Goal: Transaction & Acquisition: Book appointment/travel/reservation

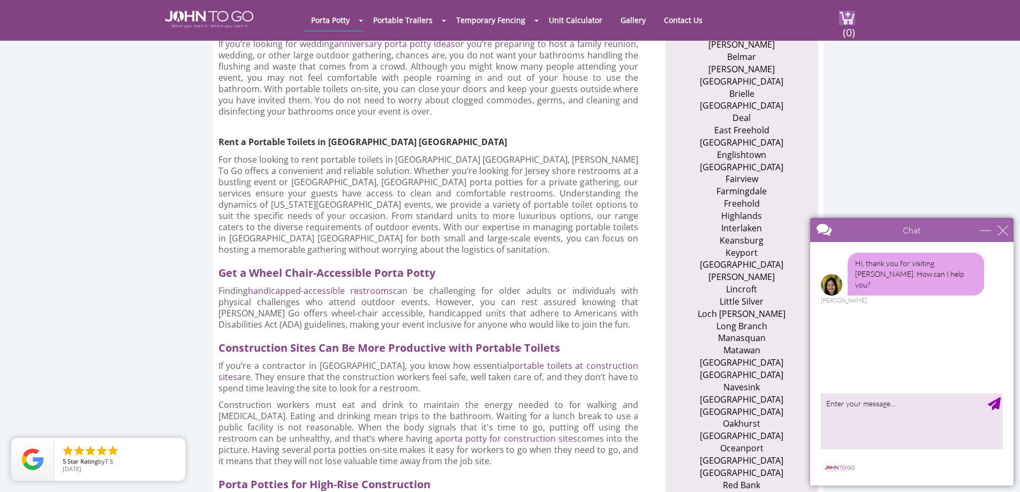
scroll to position [535, 0]
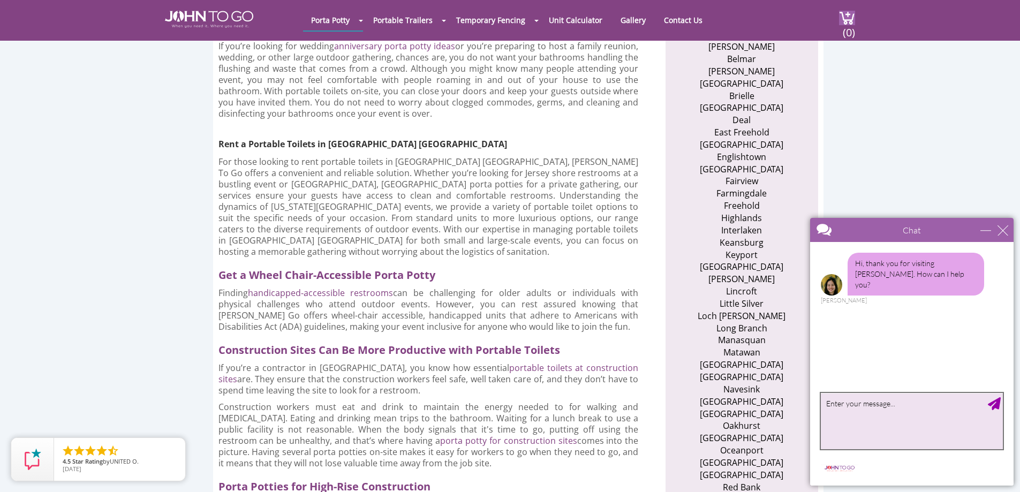
click at [834, 417] on textarea "type your message" at bounding box center [912, 421] width 182 height 56
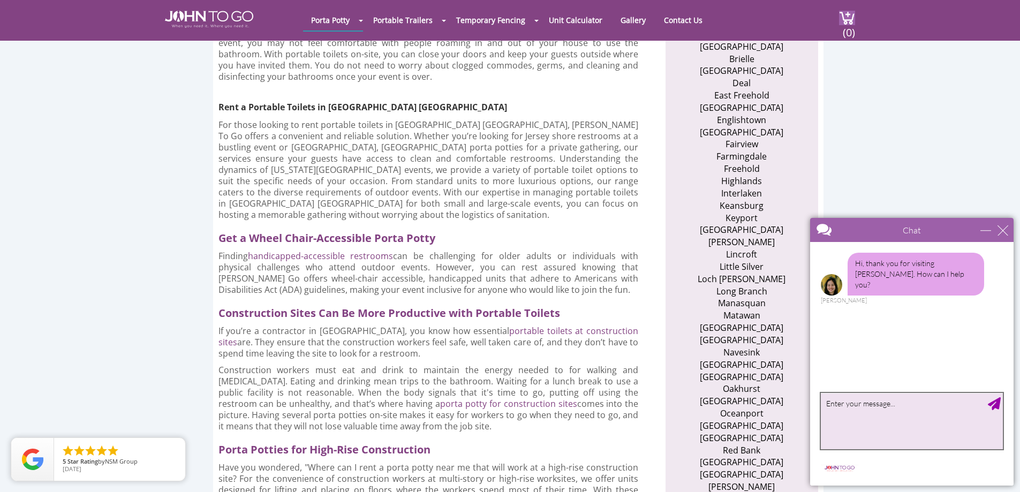
scroll to position [589, 0]
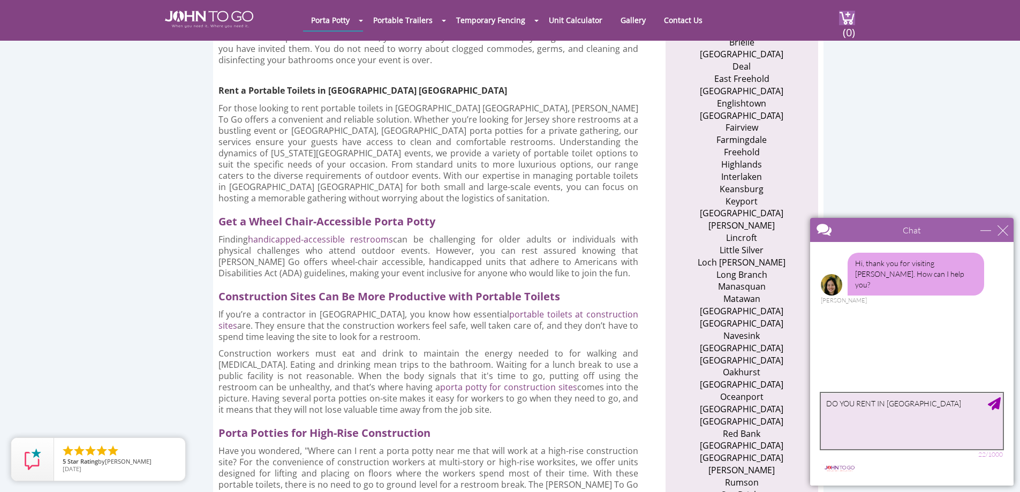
type textarea "DO YOU RENT IN [GEOGRAPHIC_DATA]"
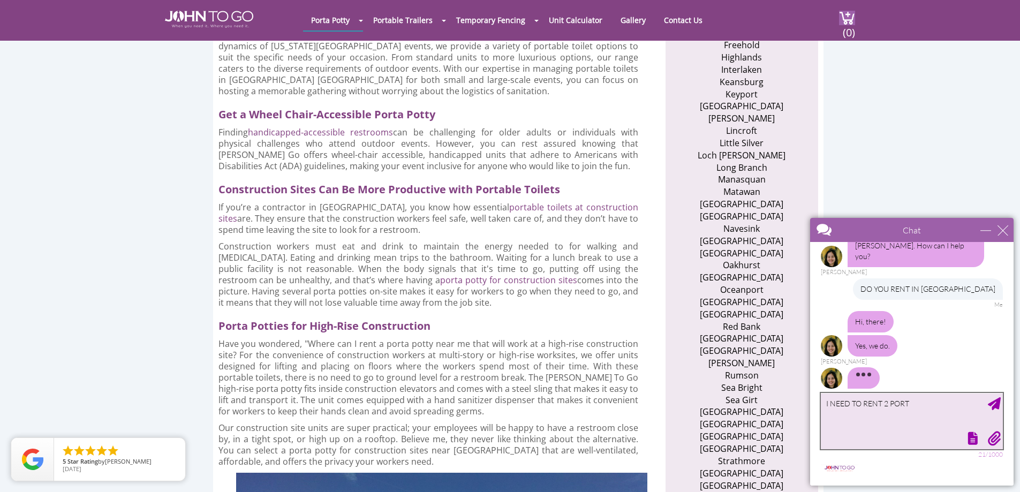
scroll to position [41, 0]
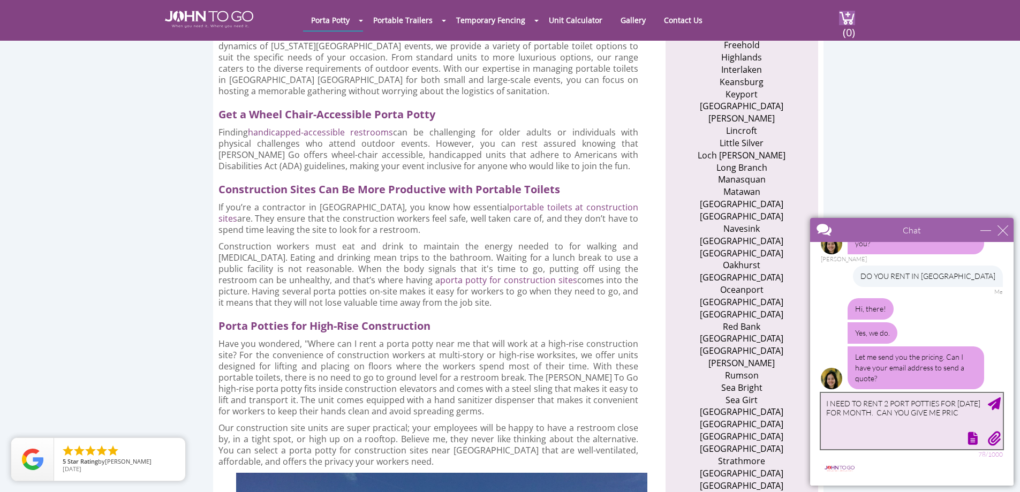
type textarea "I NEED TO RENT 2 PORT POTTIES FOR [DATE] FOR MONTH. CAN YOU GIVE ME PRICE"
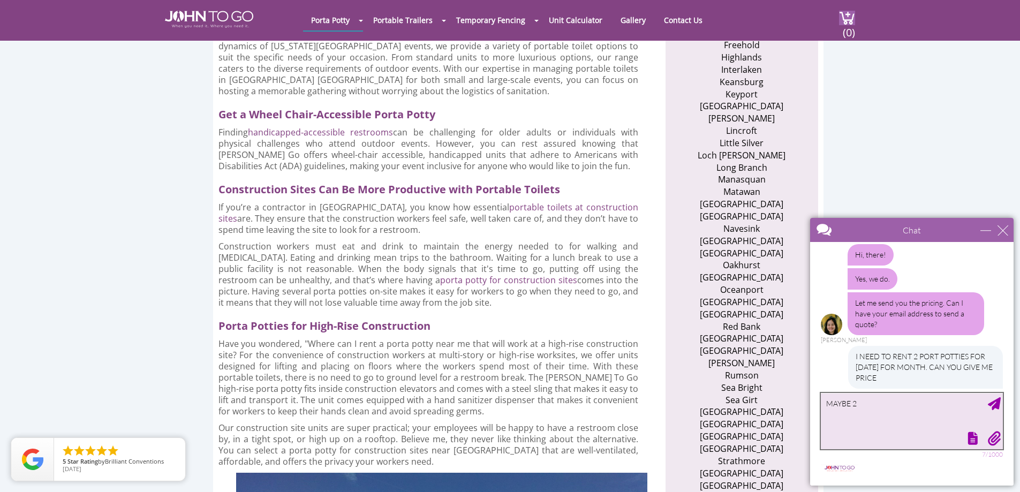
scroll to position [128, 0]
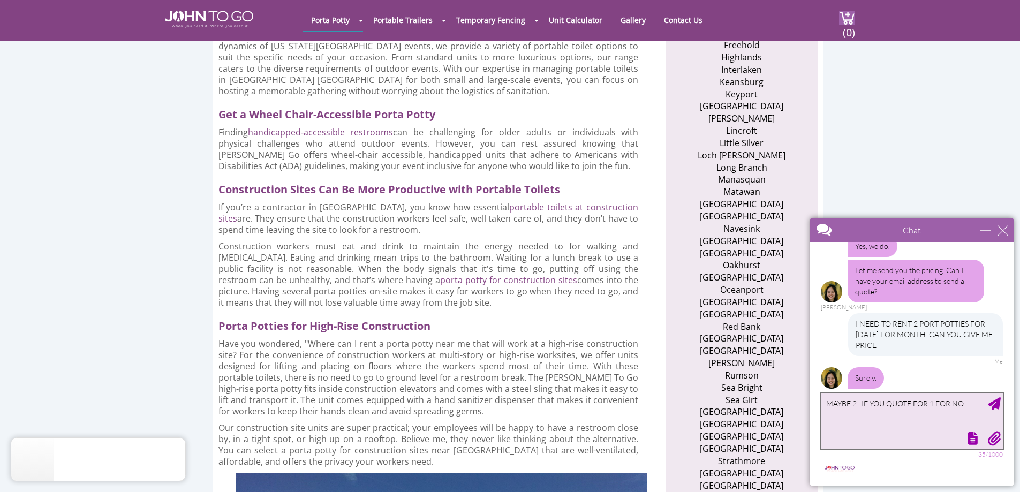
type textarea "MAYBE 2. IF YOU QUOTE FOR 1 FOR NOW"
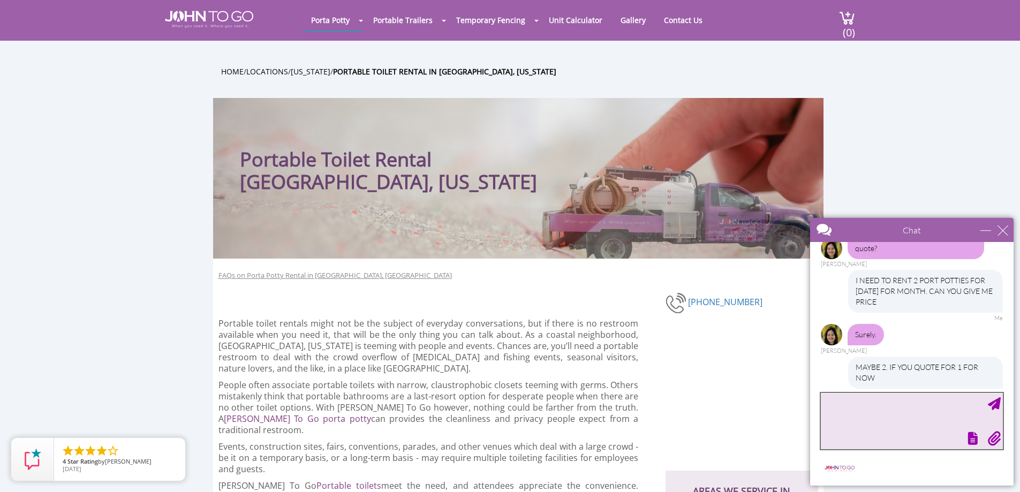
scroll to position [204, 0]
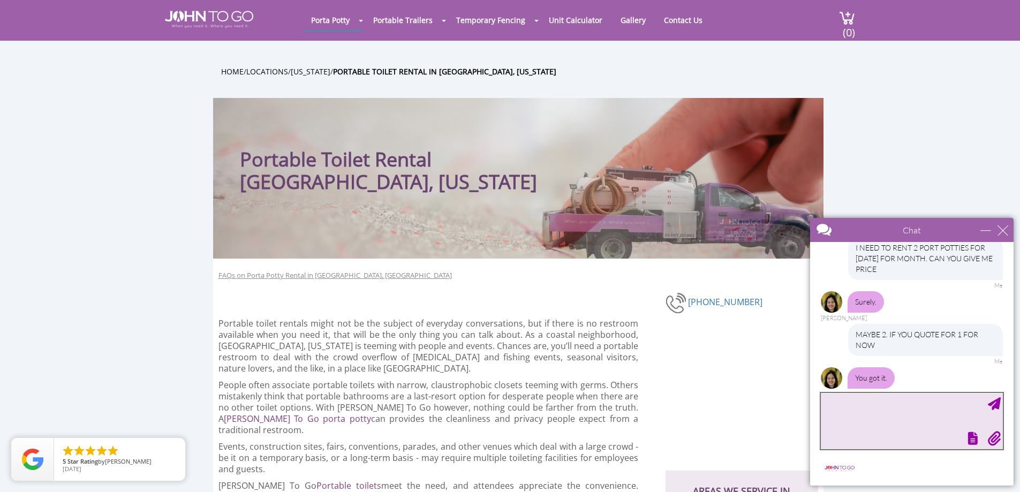
click at [860, 408] on textarea "type your message" at bounding box center [912, 421] width 182 height 56
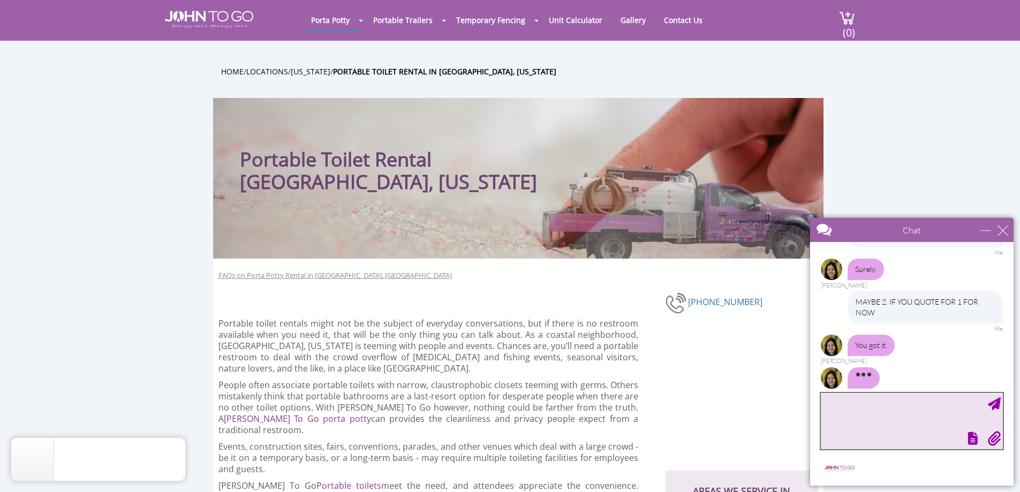
scroll to position [239, 0]
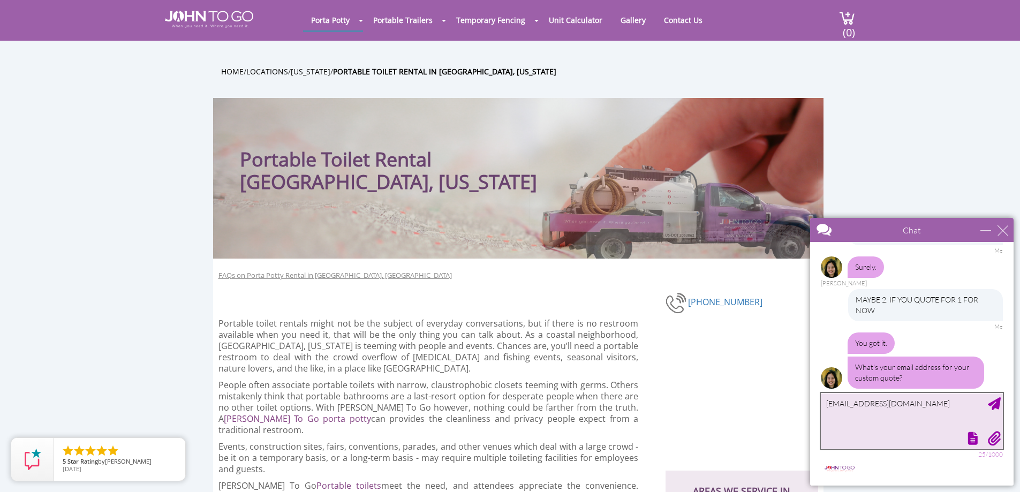
type textarea "[EMAIL_ADDRESS][DOMAIN_NAME]"
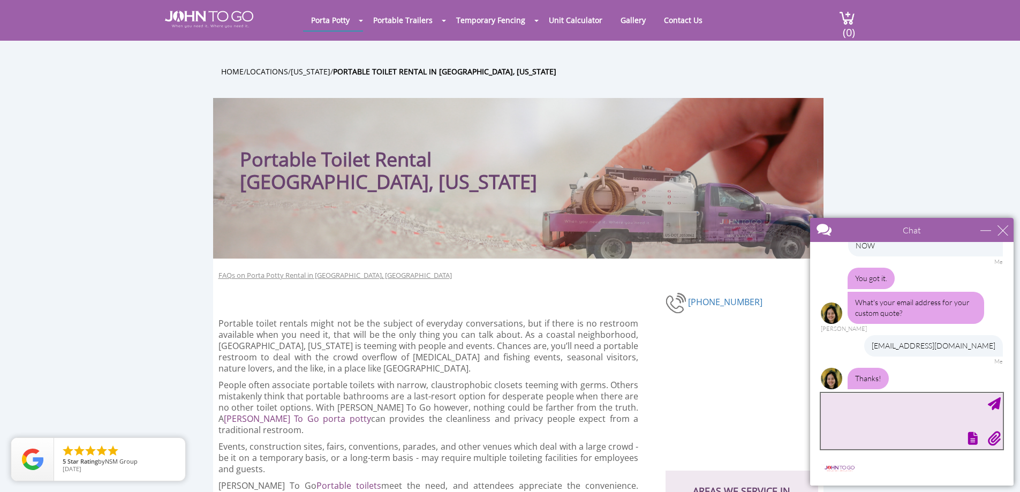
scroll to position [349, 0]
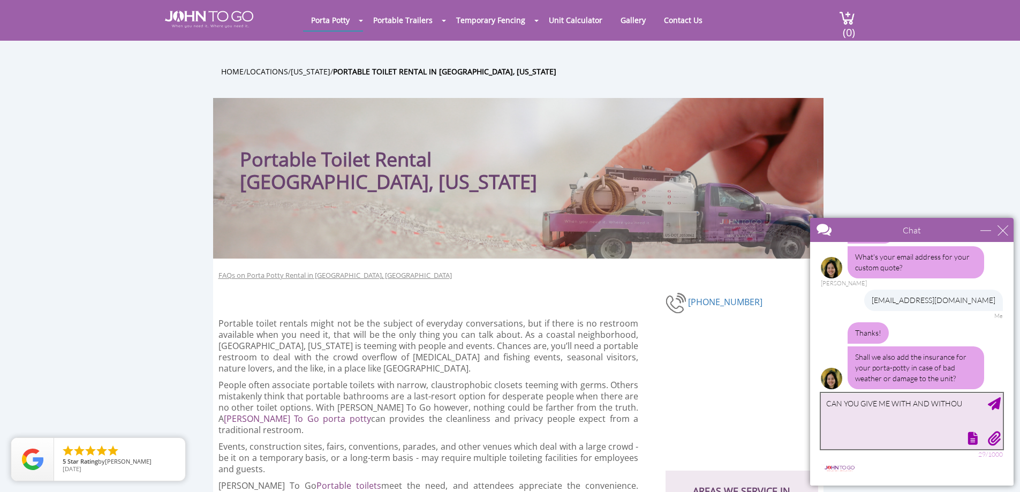
type textarea "CAN YOU GIVE ME WITH AND WITHOUT"
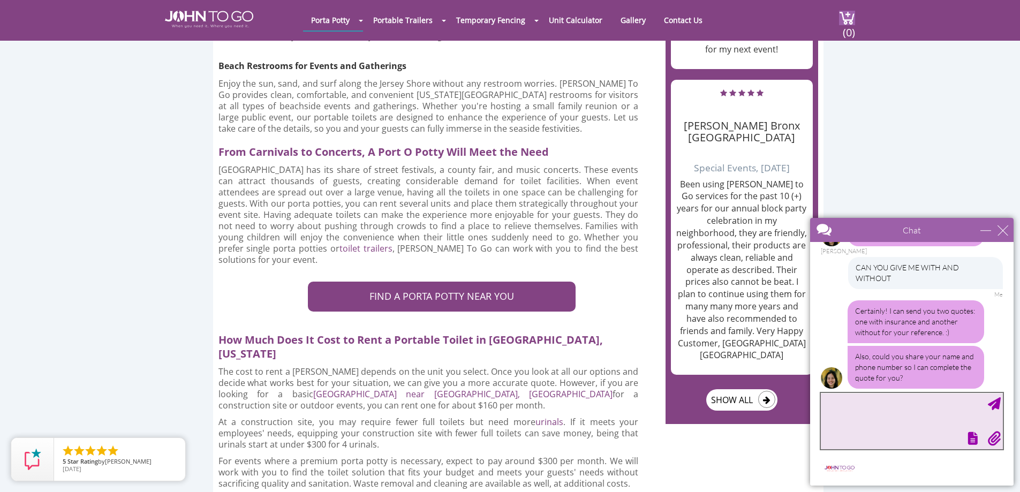
scroll to position [1820, 0]
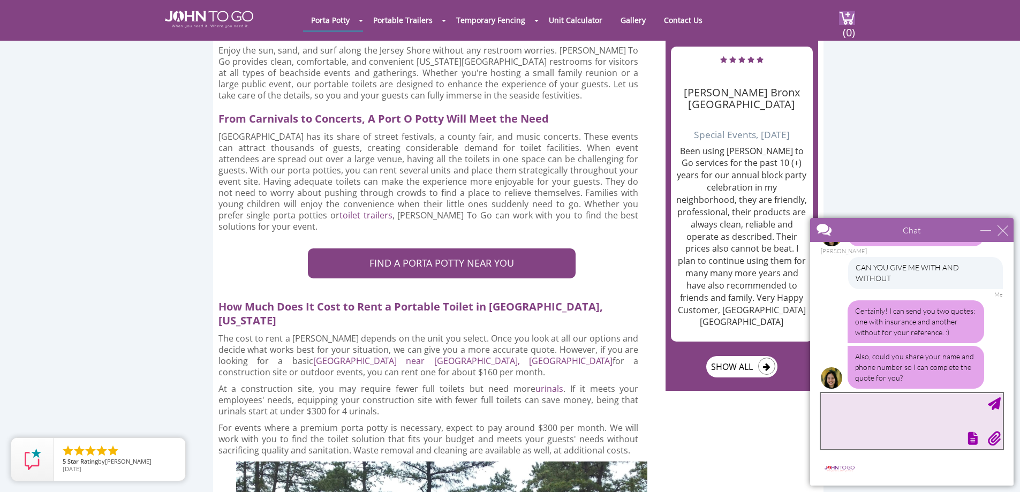
click at [860, 420] on textarea "type your message" at bounding box center [912, 421] width 182 height 56
type textarea "[PERSON_NAME] [PHONE_NUMBER]"
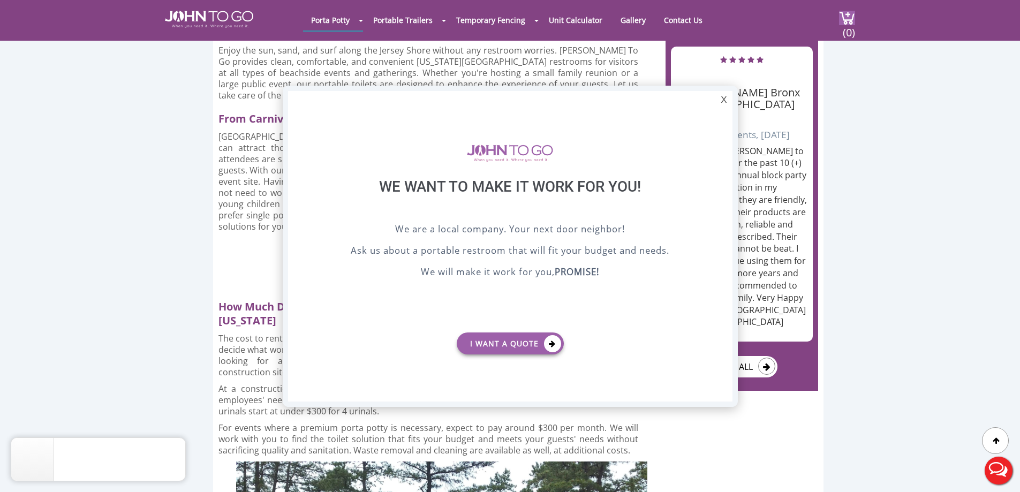
scroll to position [0, 0]
click at [935, 310] on div at bounding box center [510, 246] width 1020 height 492
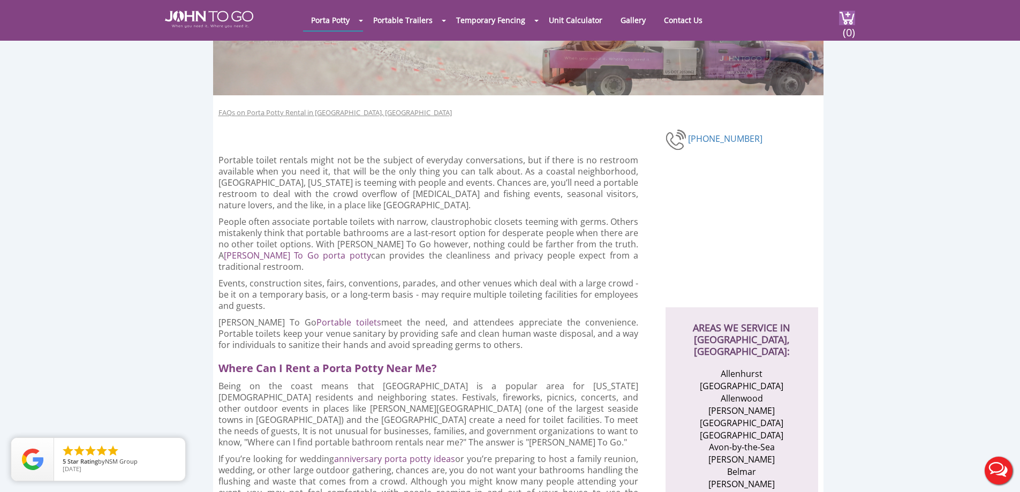
scroll to position [214, 0]
